Goal: Obtain resource: Obtain resource

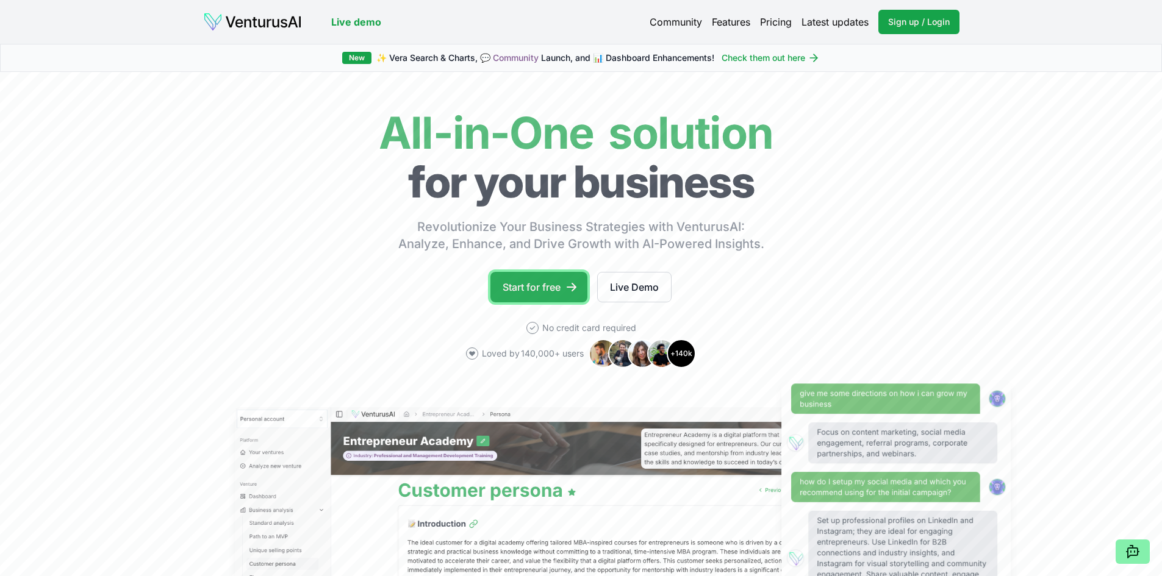
click at [534, 286] on link "Start for free" at bounding box center [538, 287] width 97 height 31
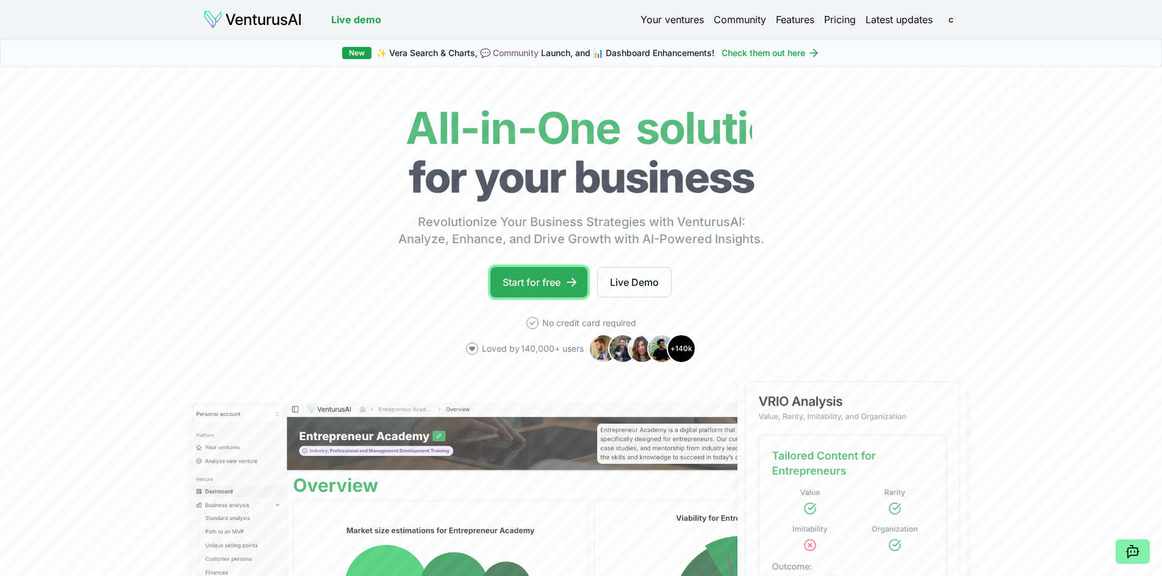
click at [528, 282] on link "Start for free" at bounding box center [538, 282] width 97 height 31
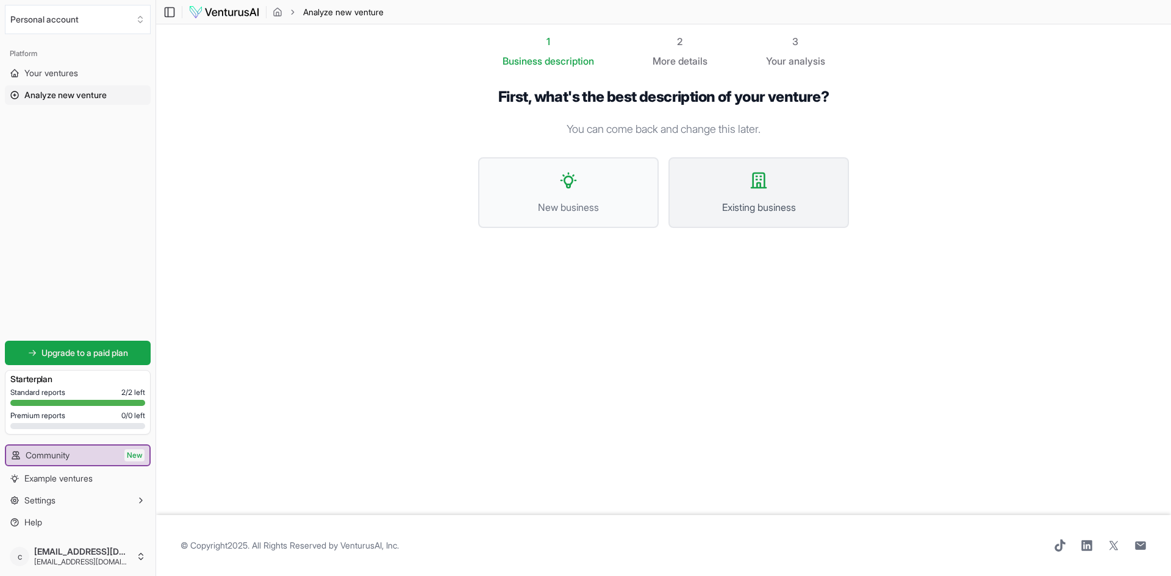
click at [729, 189] on button "Existing business" at bounding box center [759, 192] width 181 height 71
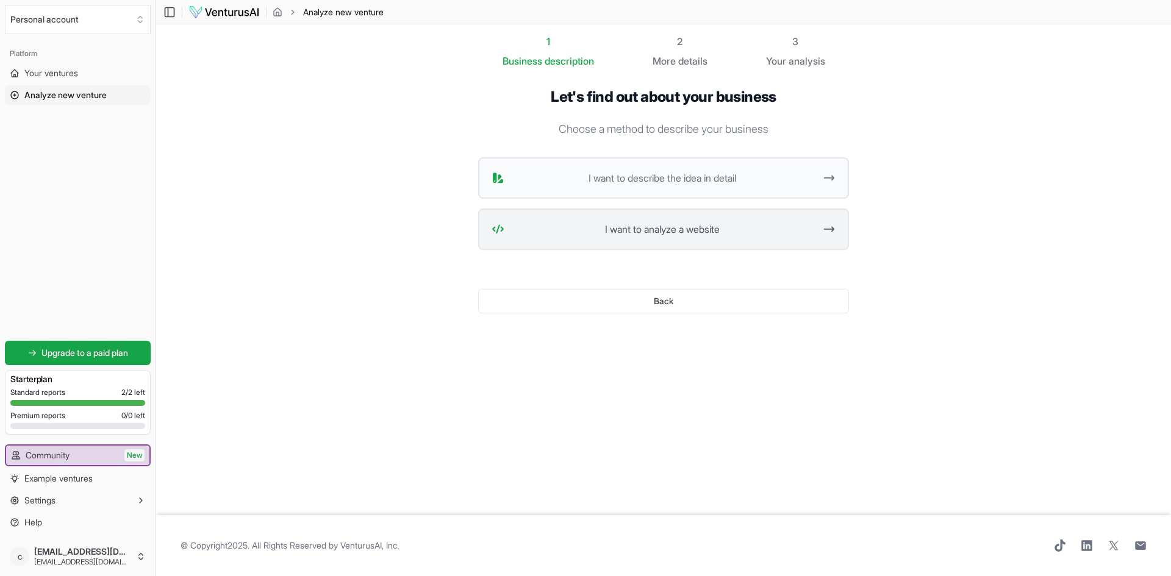
click at [653, 228] on span "I want to analyze a website" at bounding box center [662, 229] width 306 height 15
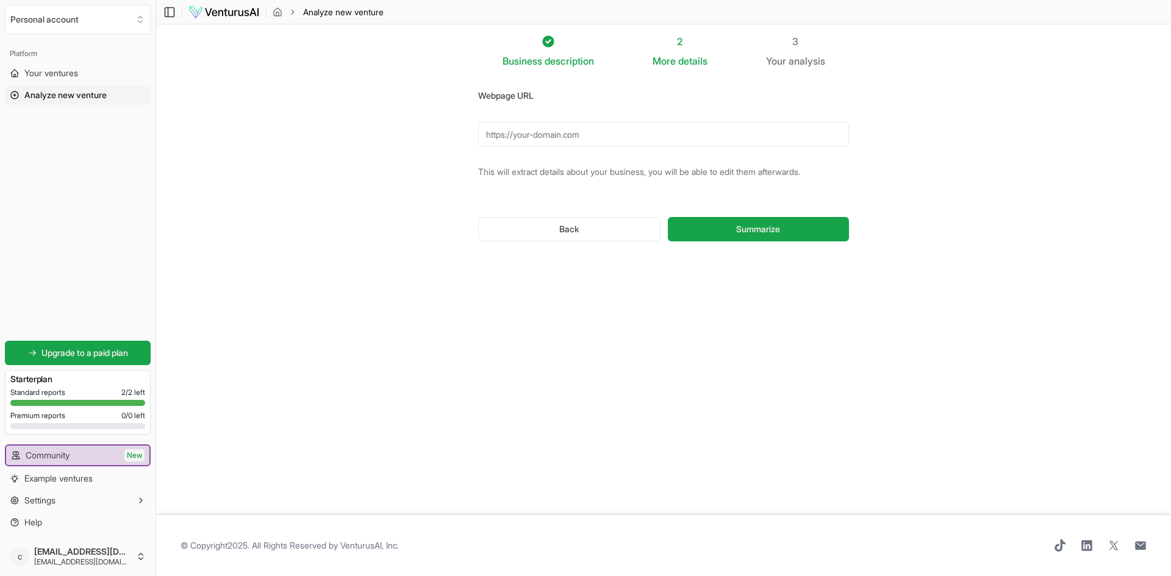
click at [503, 131] on input "Webpage URL" at bounding box center [663, 134] width 371 height 24
paste input "[URL][DOMAIN_NAME]"
type input "[URL][DOMAIN_NAME]"
click at [743, 228] on span "Summarize" at bounding box center [758, 229] width 44 height 12
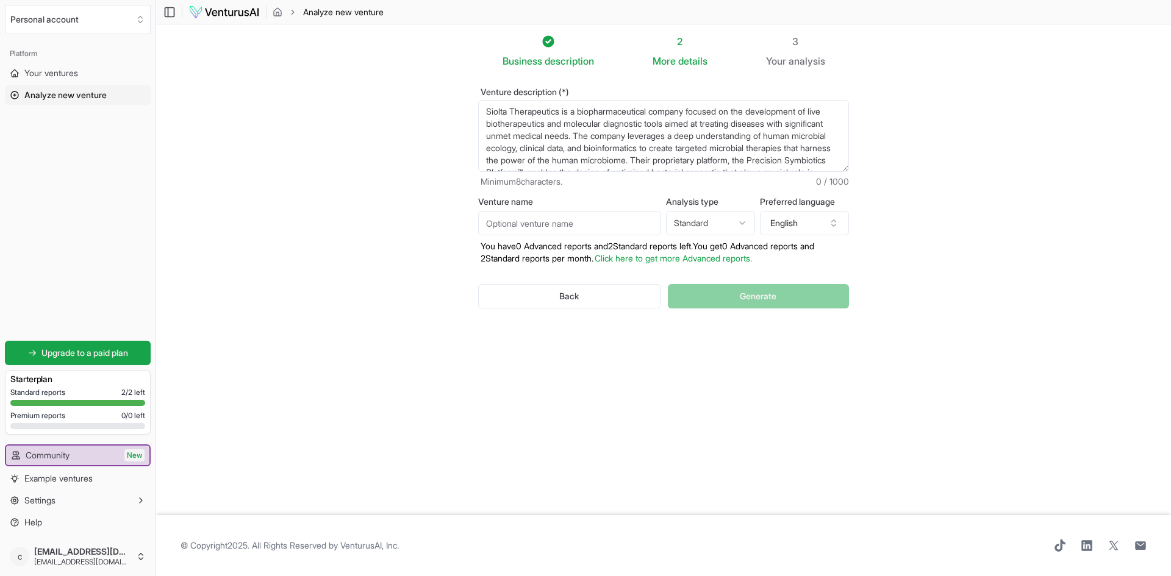
click at [579, 218] on input "Venture name" at bounding box center [569, 223] width 183 height 24
type input "Siolta Therapeutics"
click at [528, 262] on p "You have 0 Advanced reports and 2 Standard reports left. Y ou get 0 Advanced re…" at bounding box center [663, 252] width 371 height 24
click at [727, 295] on button "Generate" at bounding box center [758, 296] width 181 height 24
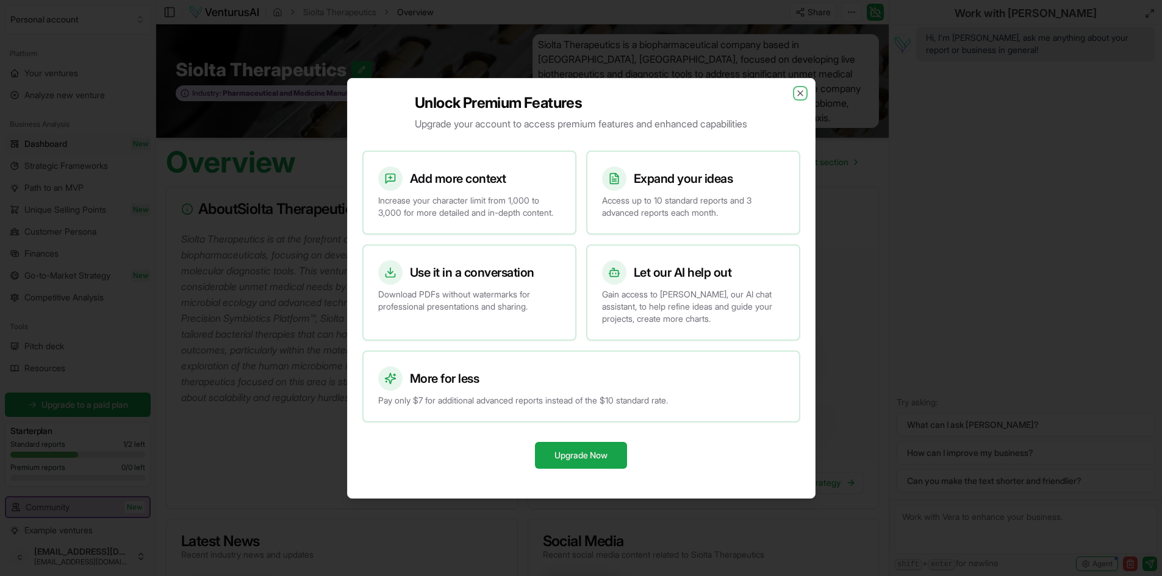
click at [798, 91] on icon "button" at bounding box center [800, 93] width 5 height 5
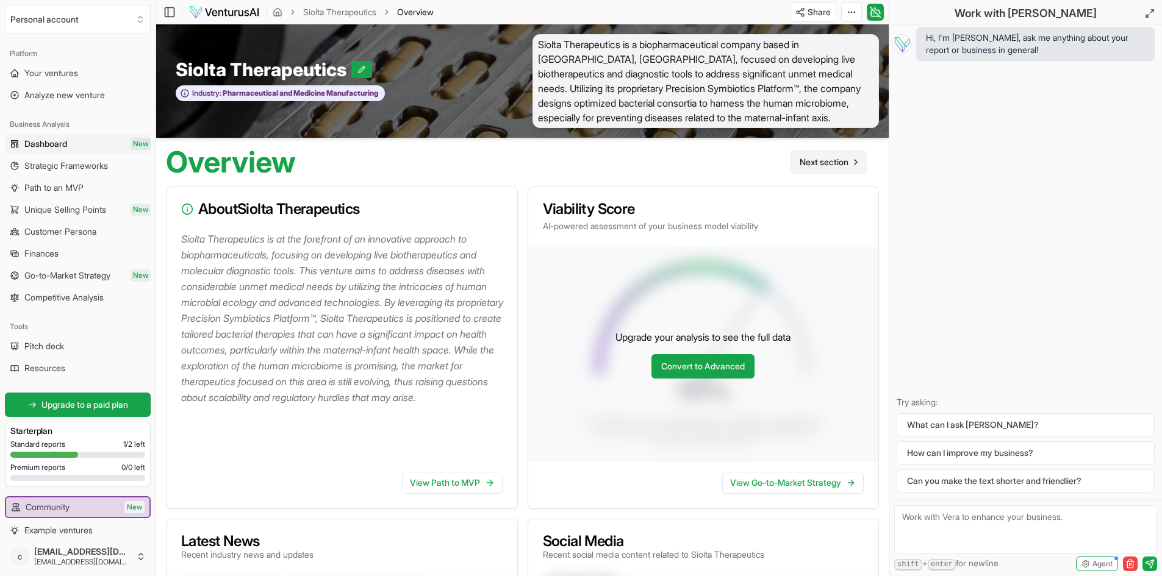
click at [816, 160] on span "Next section" at bounding box center [824, 162] width 49 height 12
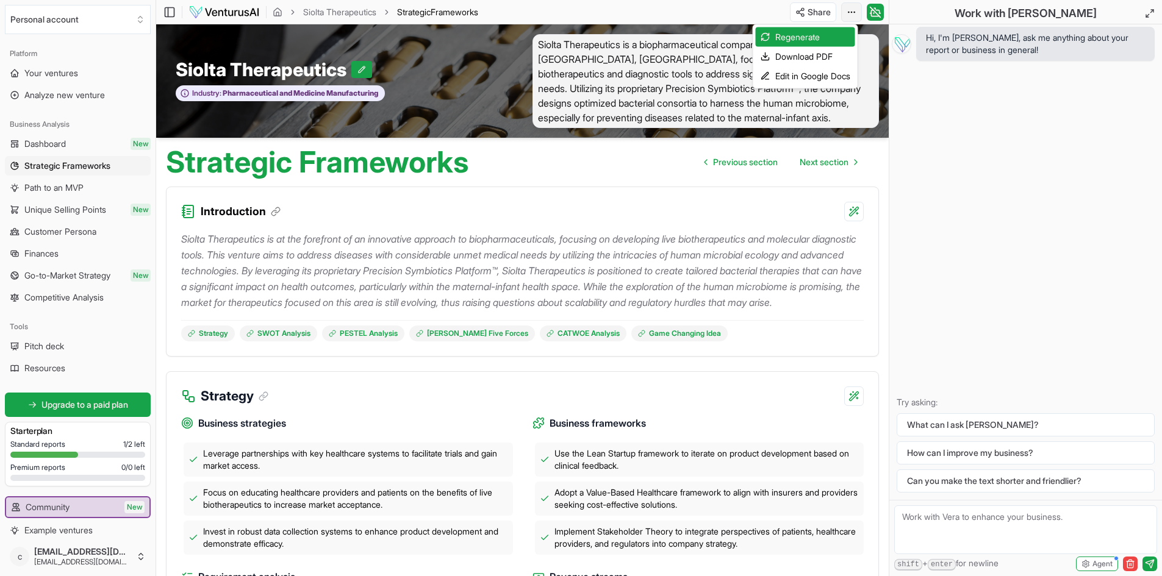
click at [850, 13] on html "We value your privacy We use cookies to enhance your browsing experience, serve…" at bounding box center [581, 288] width 1162 height 576
click at [788, 77] on div "Edit in Google Docs" at bounding box center [805, 76] width 99 height 20
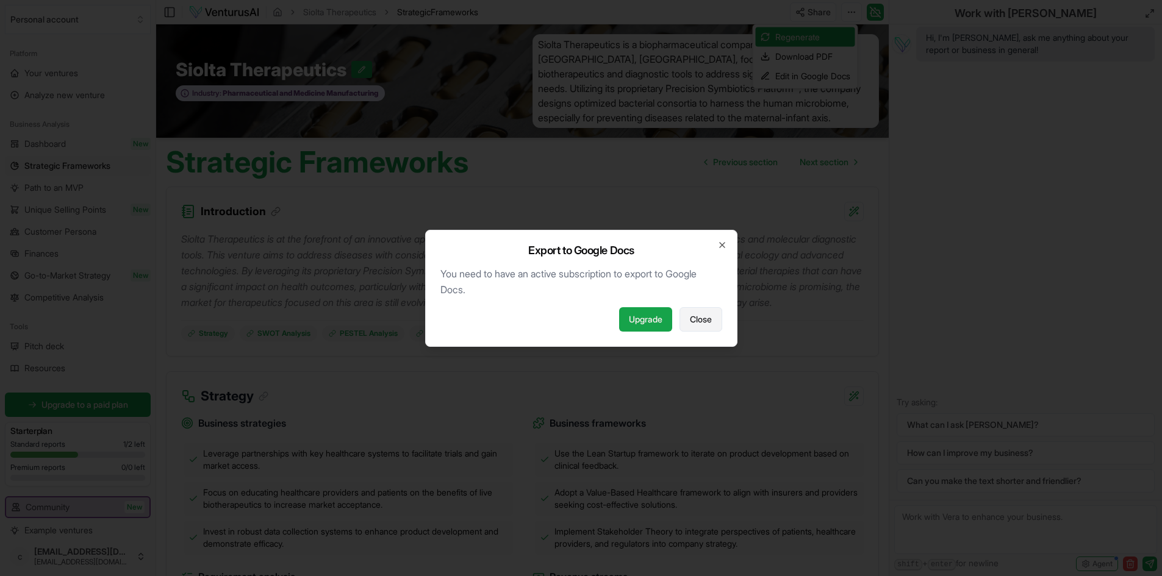
click at [708, 321] on span "Close" at bounding box center [701, 320] width 22 height 12
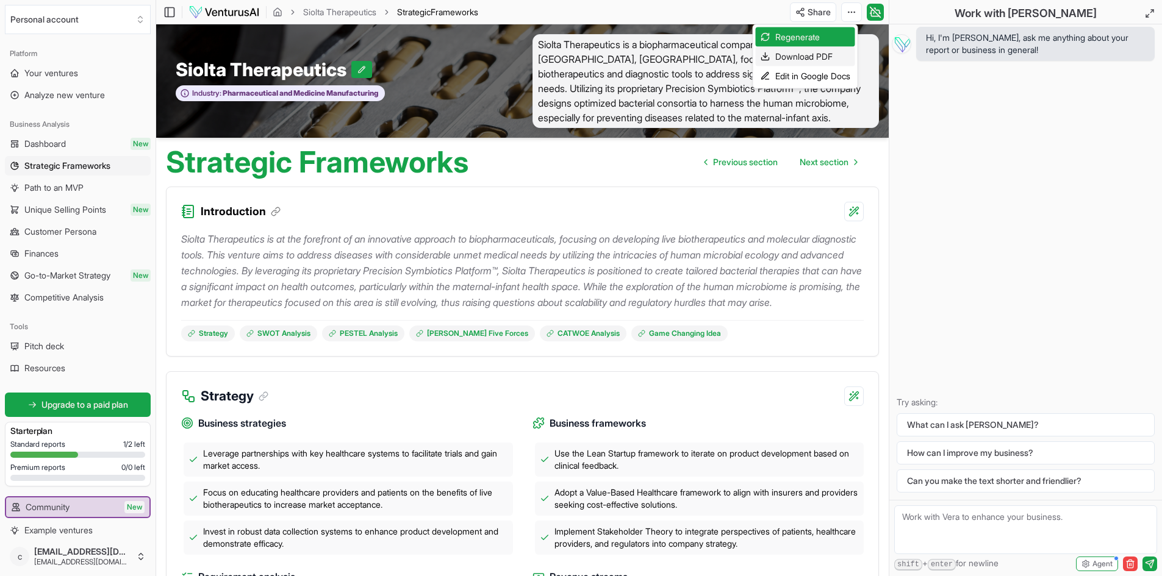
click at [803, 57] on div "Download PDF" at bounding box center [805, 57] width 99 height 20
